Goal: Task Accomplishment & Management: Manage account settings

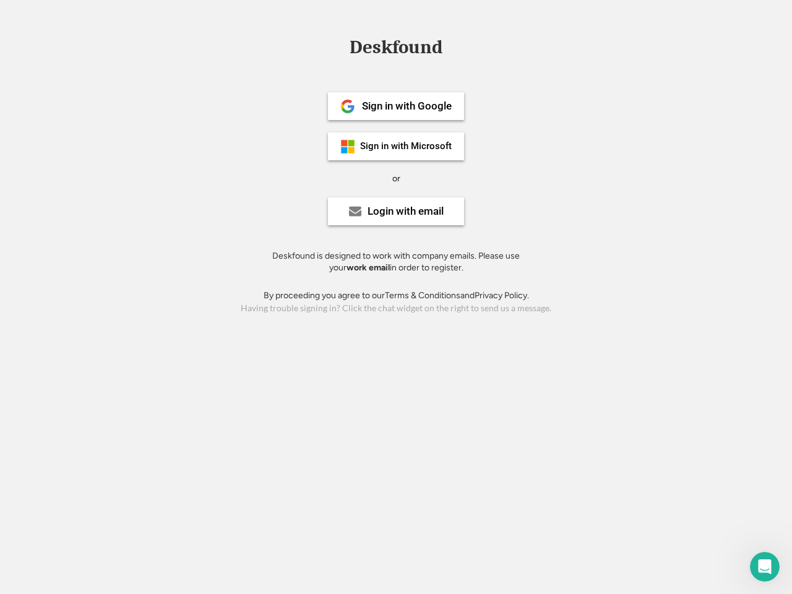
click at [396, 177] on div "or" at bounding box center [396, 179] width 8 height 12
click at [396, 49] on div "Deskfound" at bounding box center [395, 47] width 105 height 19
click at [338, 46] on div "Deskfound" at bounding box center [396, 50] width 792 height 24
click at [396, 49] on div "Deskfound" at bounding box center [395, 47] width 105 height 19
click at [396, 178] on div "or" at bounding box center [396, 179] width 8 height 12
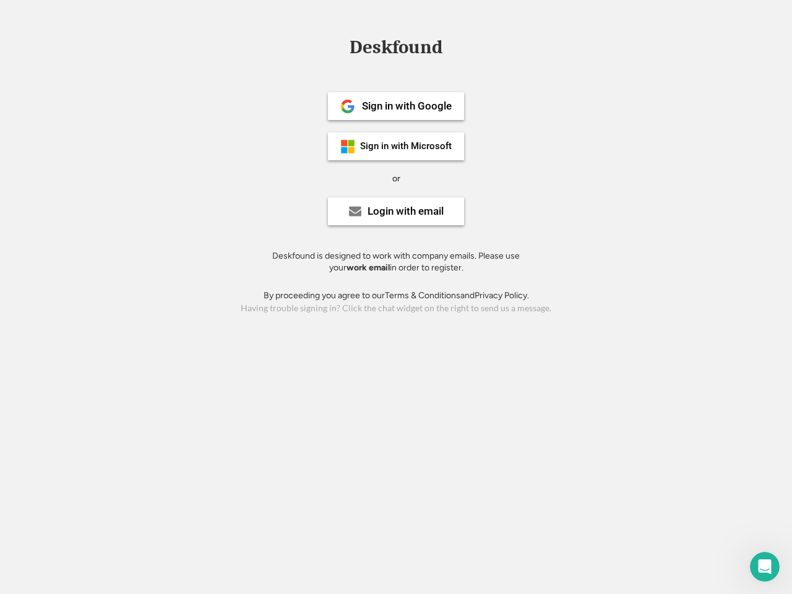
click at [396, 106] on div "Sign in with Google" at bounding box center [407, 106] width 90 height 11
click at [406, 106] on div "Sign in with Google" at bounding box center [407, 106] width 90 height 11
click at [348, 106] on img at bounding box center [347, 106] width 15 height 15
click at [396, 146] on div "Sign in with Microsoft" at bounding box center [406, 146] width 92 height 9
click at [406, 146] on div "Sign in with Microsoft" at bounding box center [406, 146] width 92 height 9
